Goal: Transaction & Acquisition: Download file/media

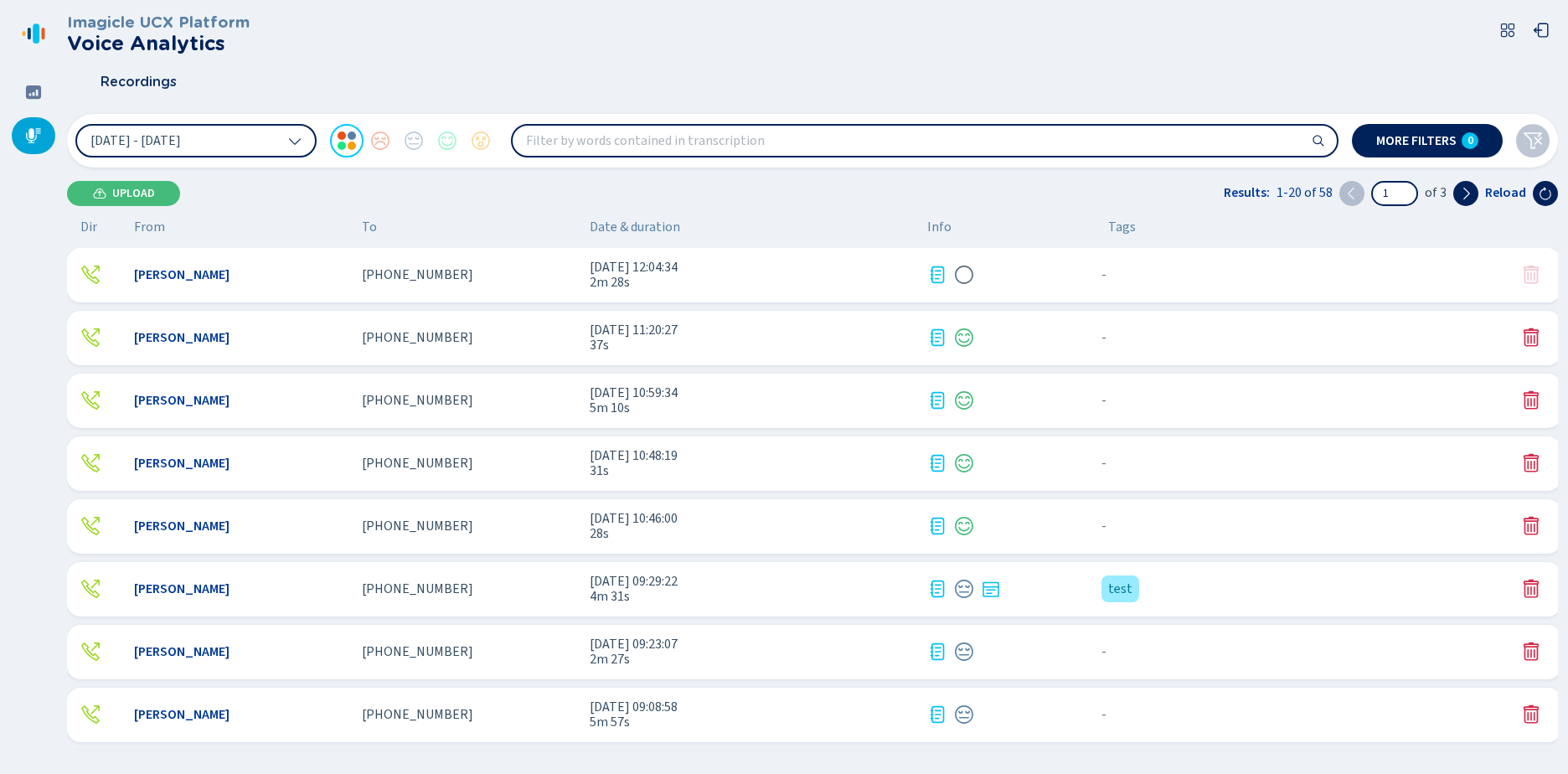
click at [394, 285] on div "Juan Montenegro +16192132612 9 Oct 2025 - 12:04:34 2m 28s - {{hiddenTagsCount}}…" at bounding box center [814, 274] width 1494 height 54
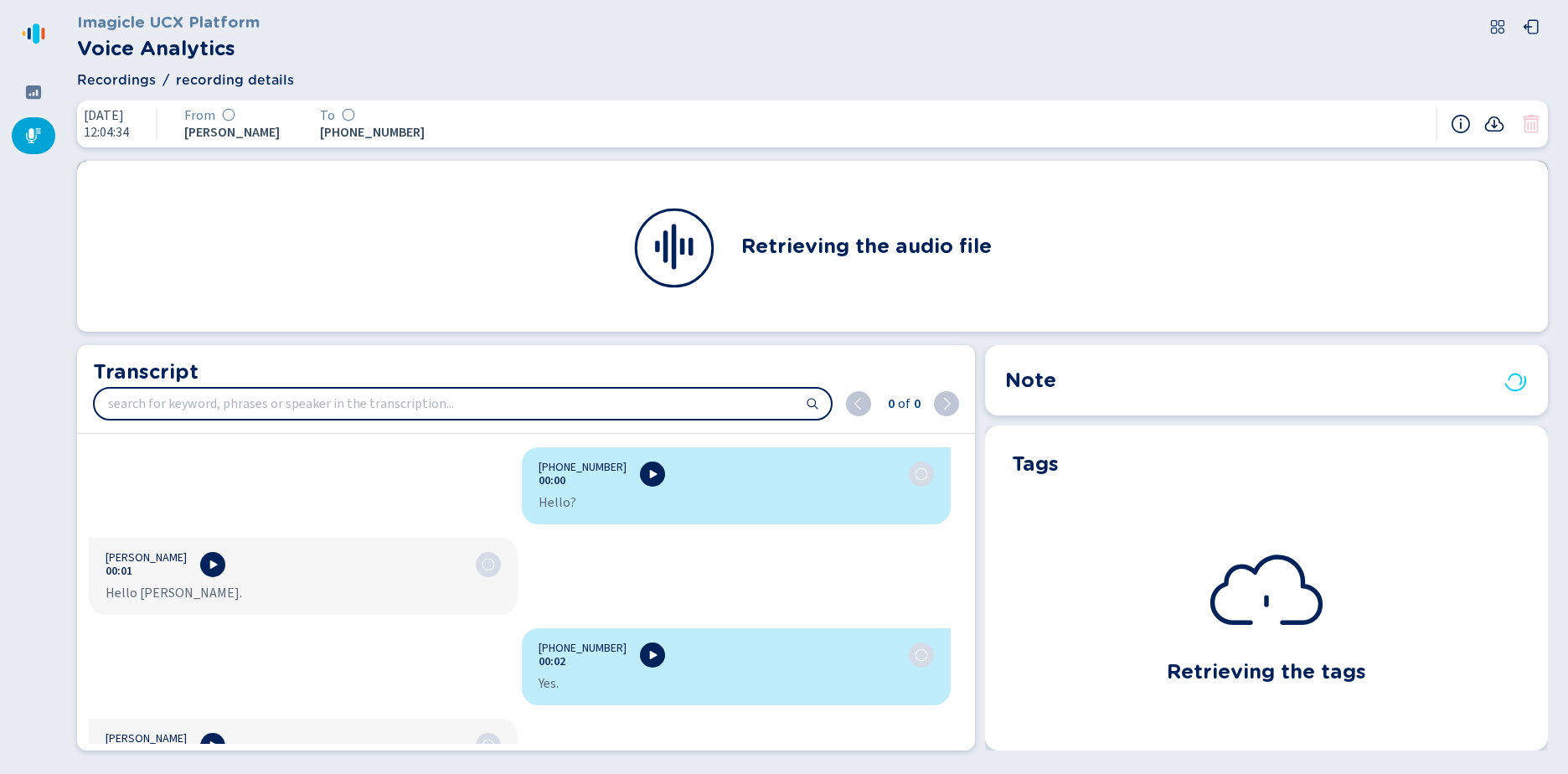
click at [1487, 120] on icon at bounding box center [1494, 124] width 20 height 20
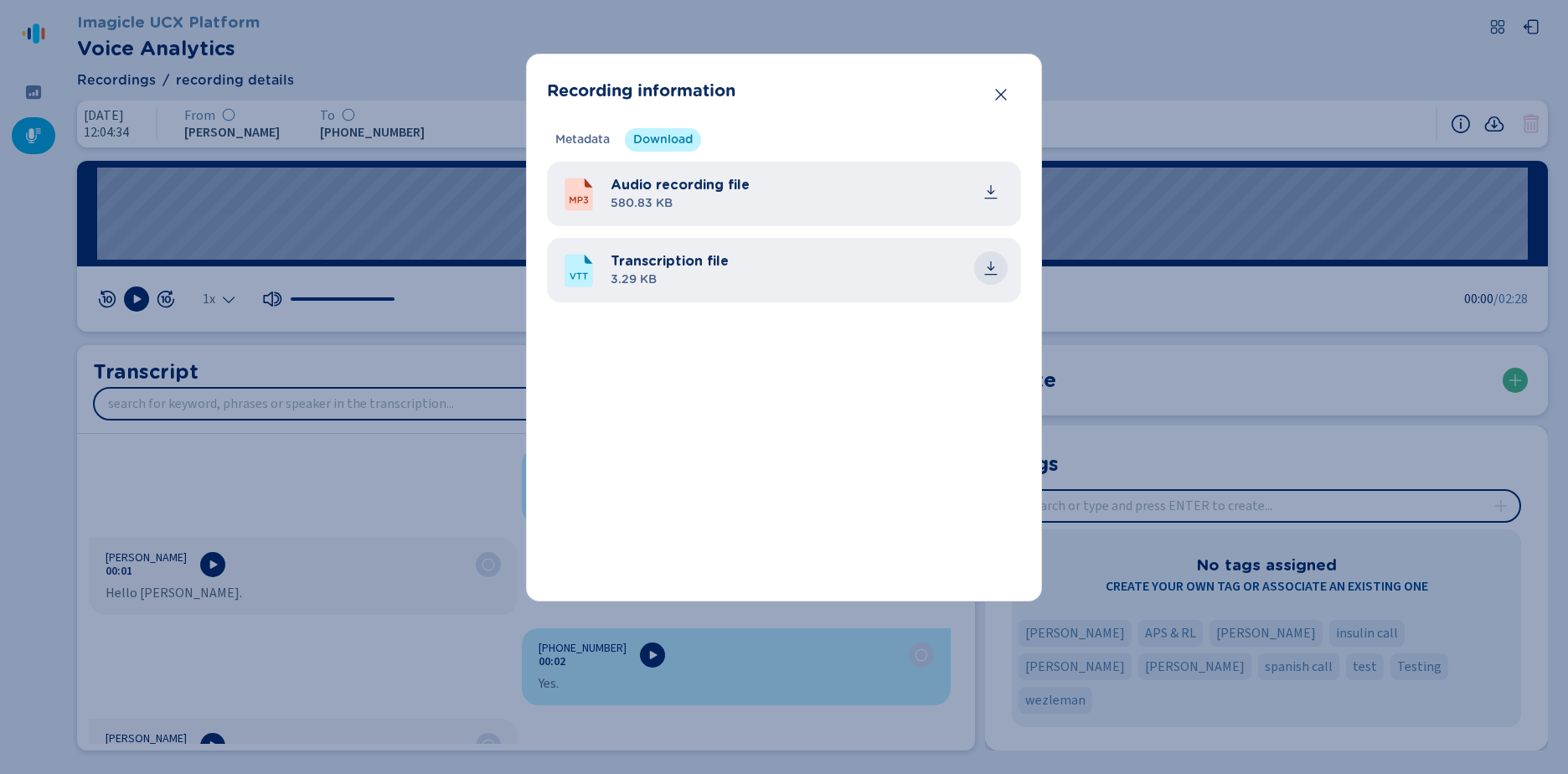
click at [992, 266] on icon "common.download" at bounding box center [990, 267] width 17 height 17
click at [994, 95] on icon "Close" at bounding box center [1000, 94] width 17 height 17
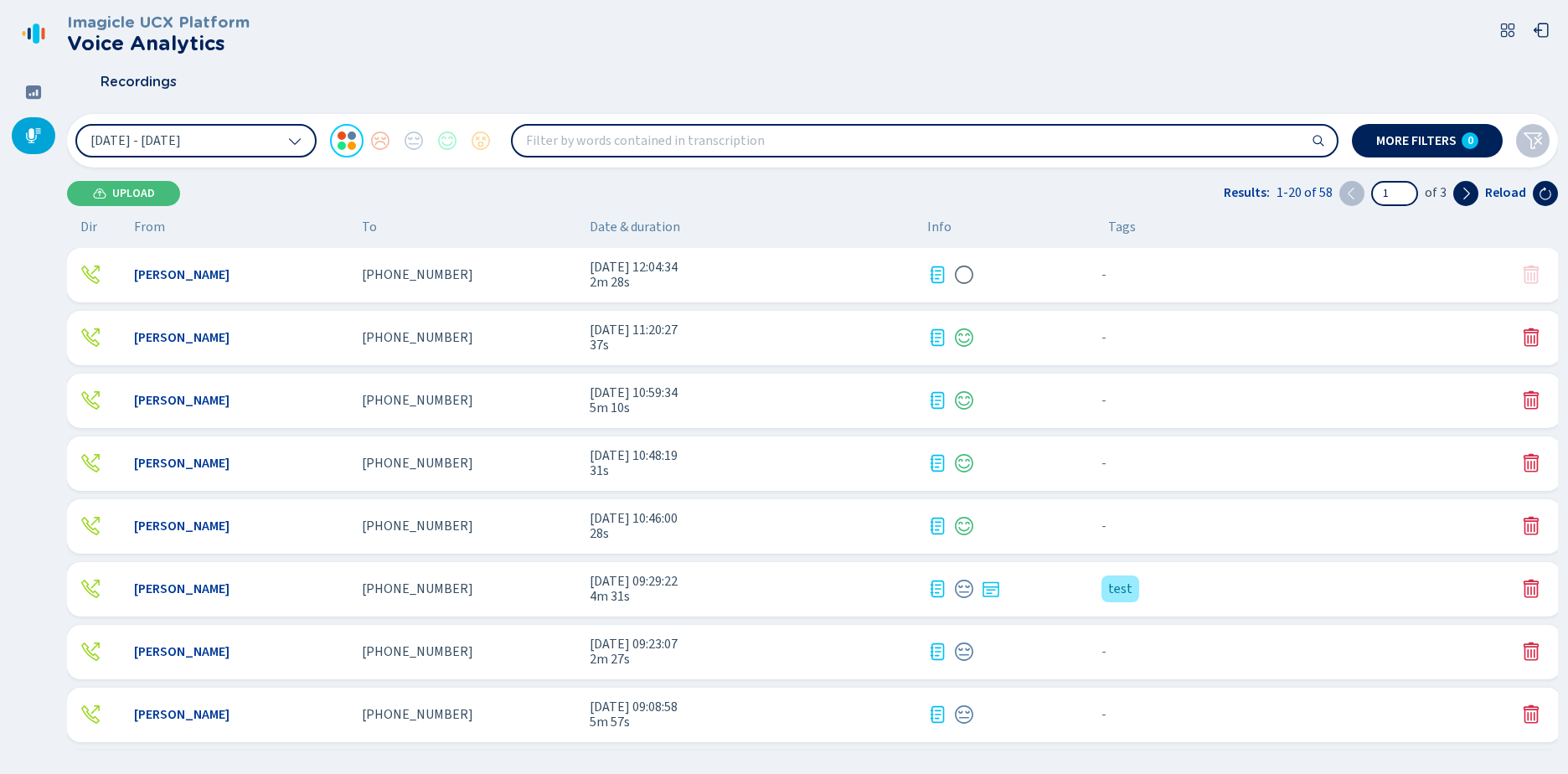
click at [539, 269] on div "[PHONE_NUMBER]" at bounding box center [468, 274] width 215 height 15
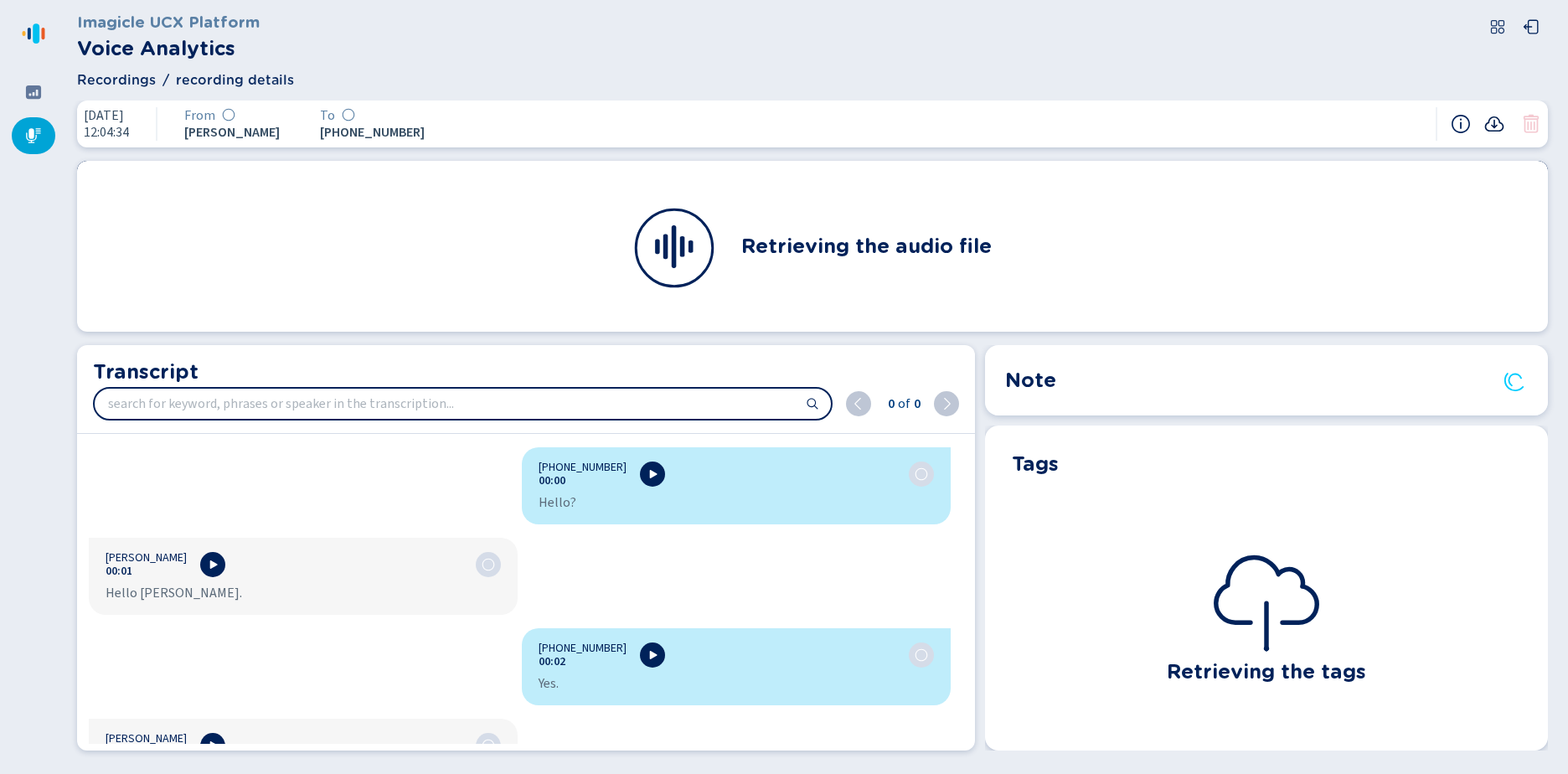
click at [1500, 127] on icon at bounding box center [1494, 124] width 20 height 20
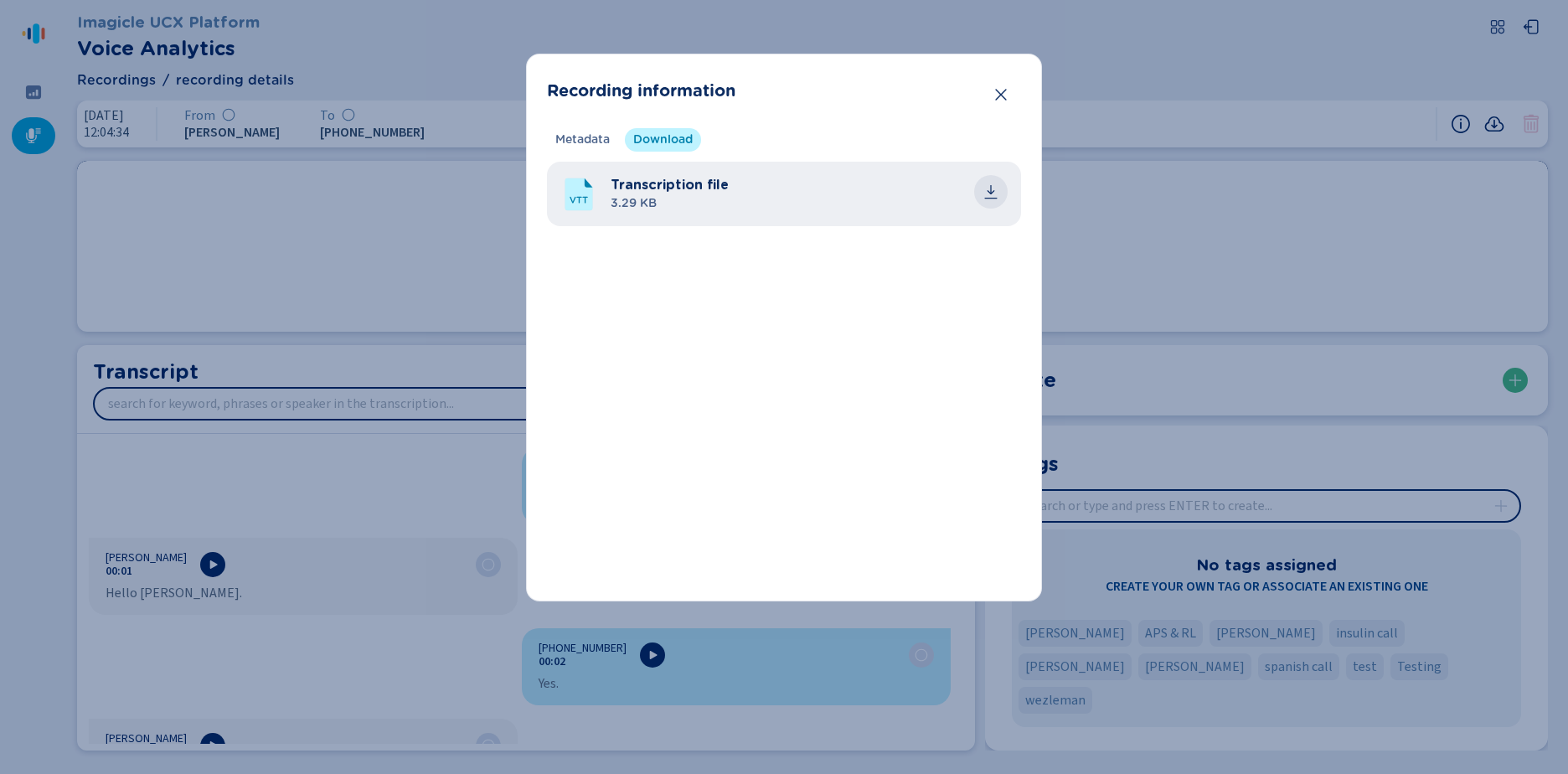
click at [985, 187] on icon "common.download" at bounding box center [990, 191] width 17 height 17
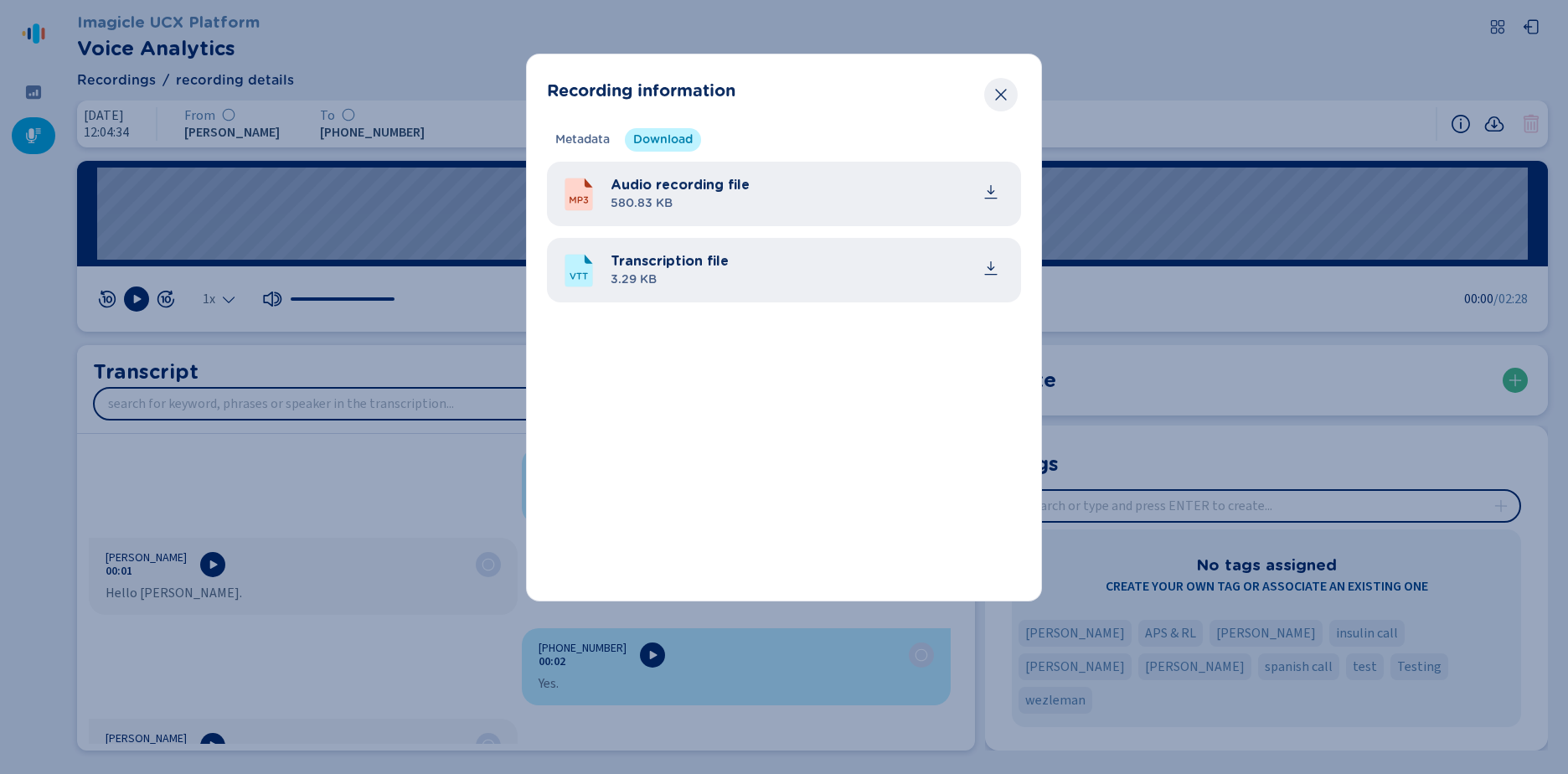
click at [1002, 95] on icon "Close" at bounding box center [1000, 95] width 11 height 12
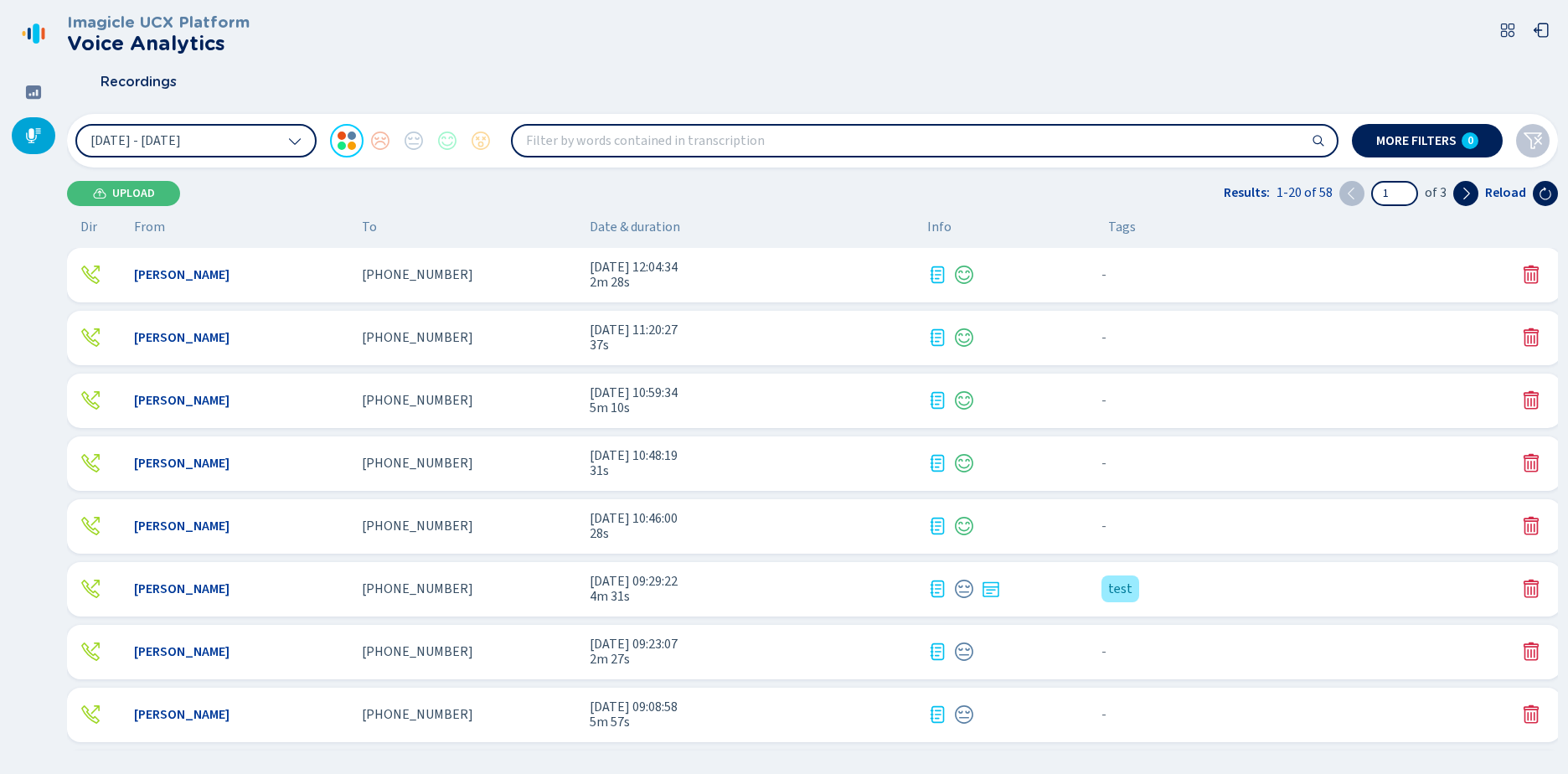
click at [626, 284] on span "2m 28s" at bounding box center [751, 281] width 324 height 15
click at [427, 261] on div "[PERSON_NAME] [PHONE_NUMBER] [DATE] 12:18:00 35s - {{hiddenTagsCount}} more" at bounding box center [814, 274] width 1494 height 54
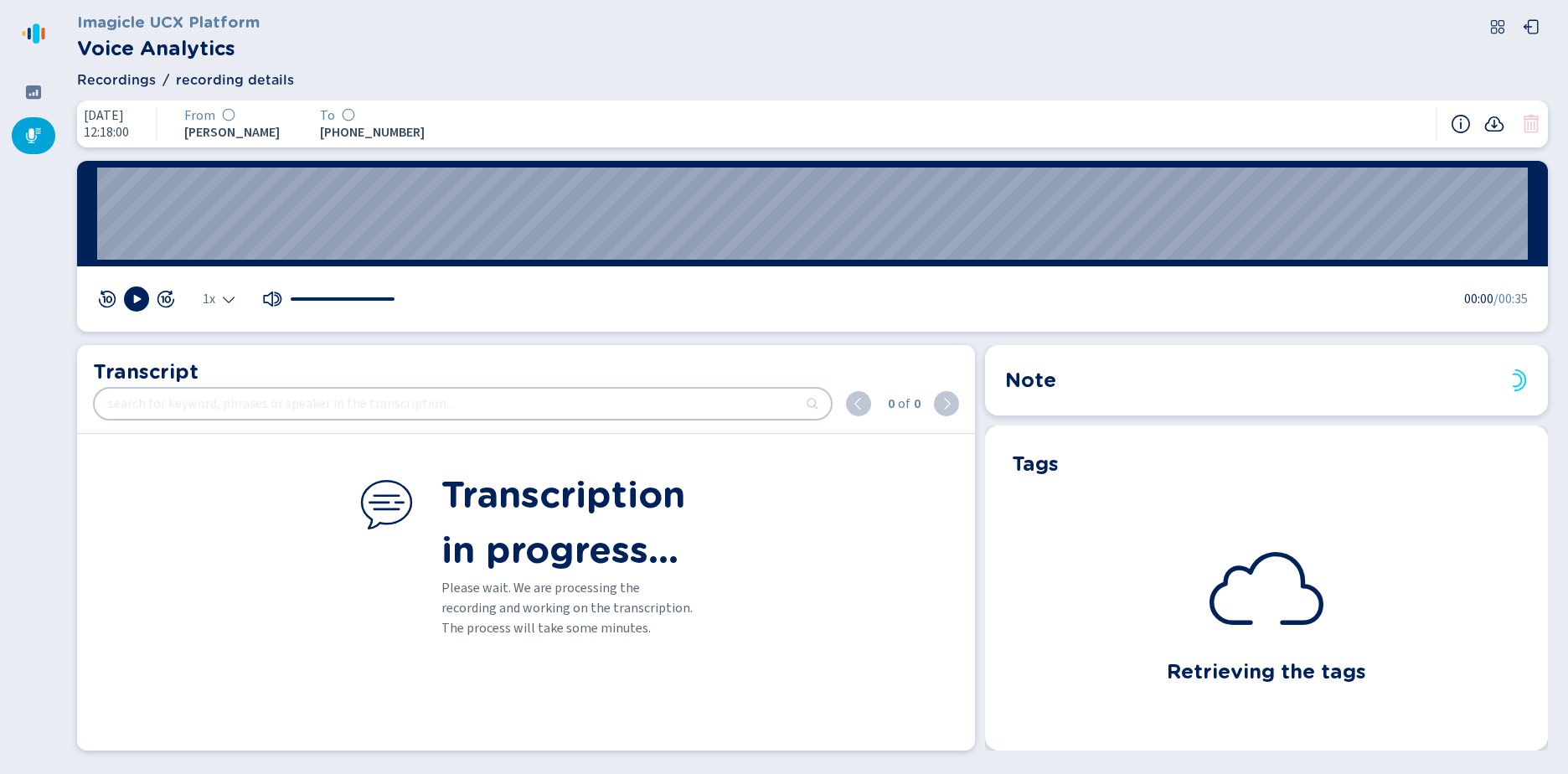
click at [1494, 125] on icon at bounding box center [1494, 124] width 19 height 15
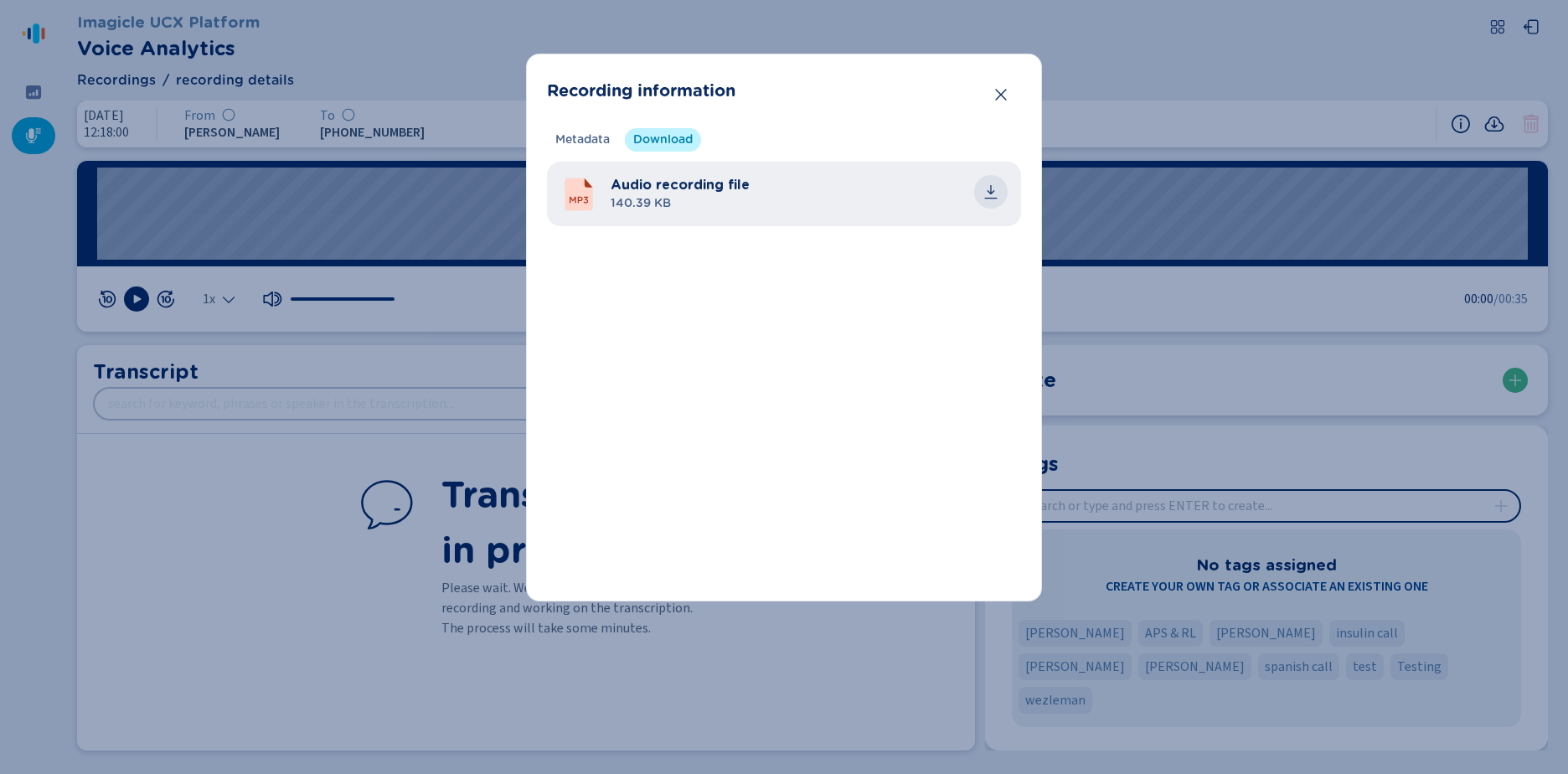
click at [991, 185] on icon "common.download" at bounding box center [991, 189] width 8 height 9
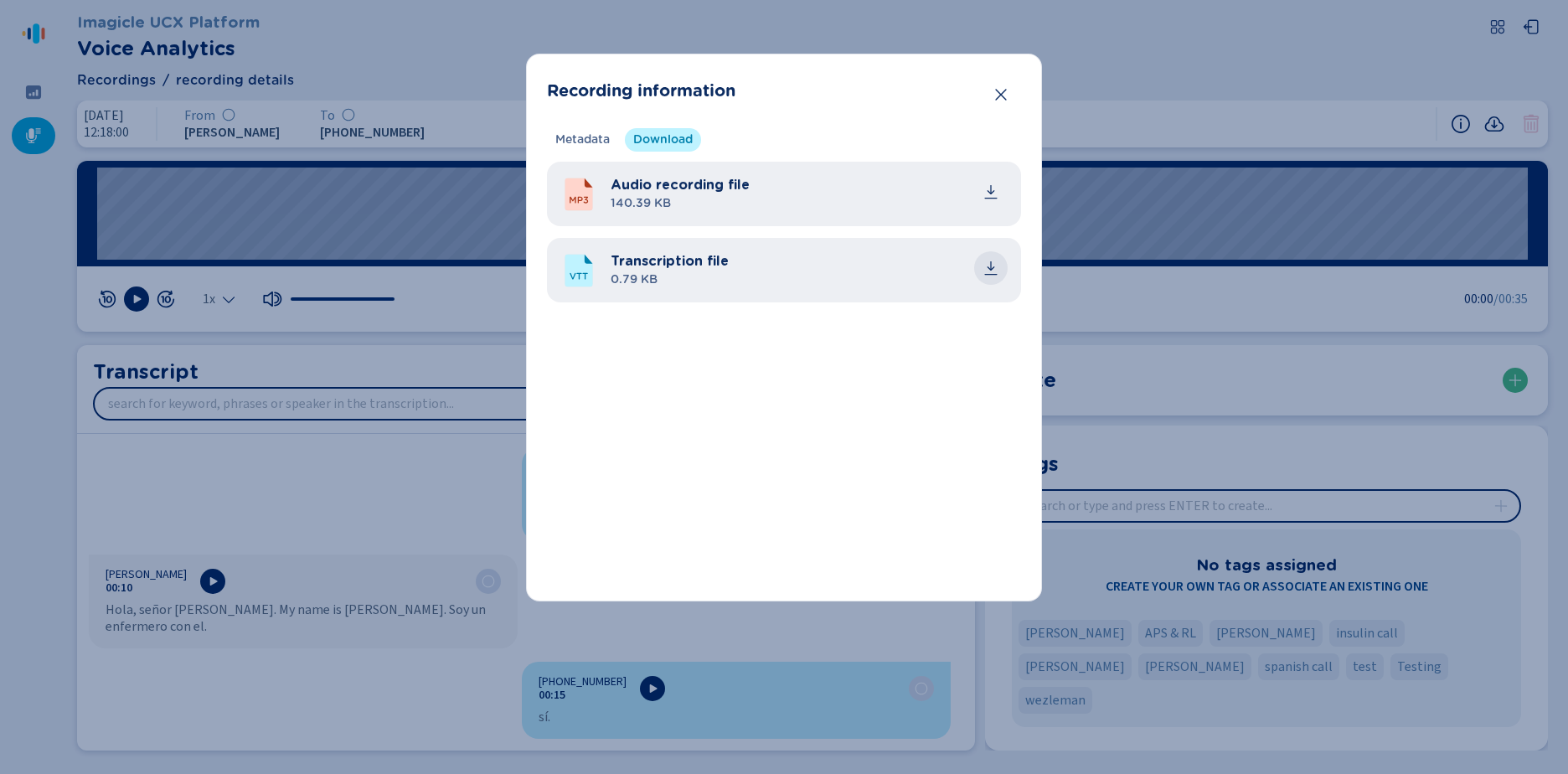
click at [990, 267] on icon "common.download" at bounding box center [990, 267] width 17 height 17
